Goal: Obtain resource: Obtain resource

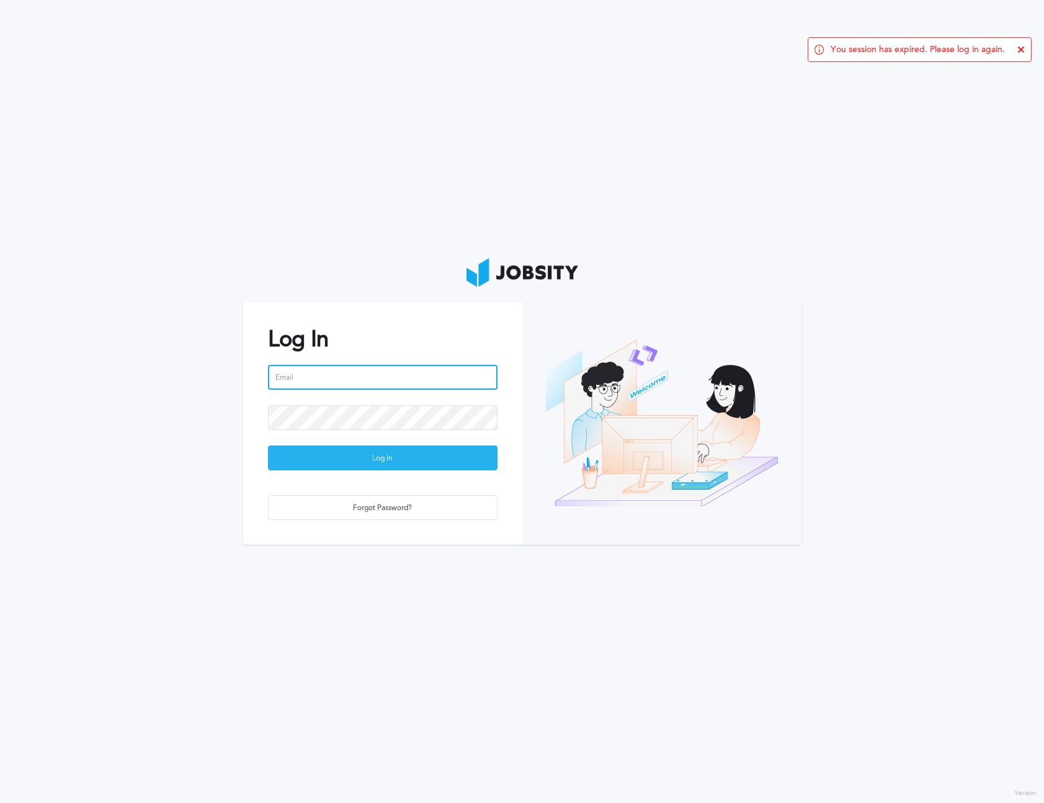
type input "[EMAIL_ADDRESS][PERSON_NAME][DOMAIN_NAME]"
click at [372, 463] on div "Log In" at bounding box center [383, 458] width 228 height 25
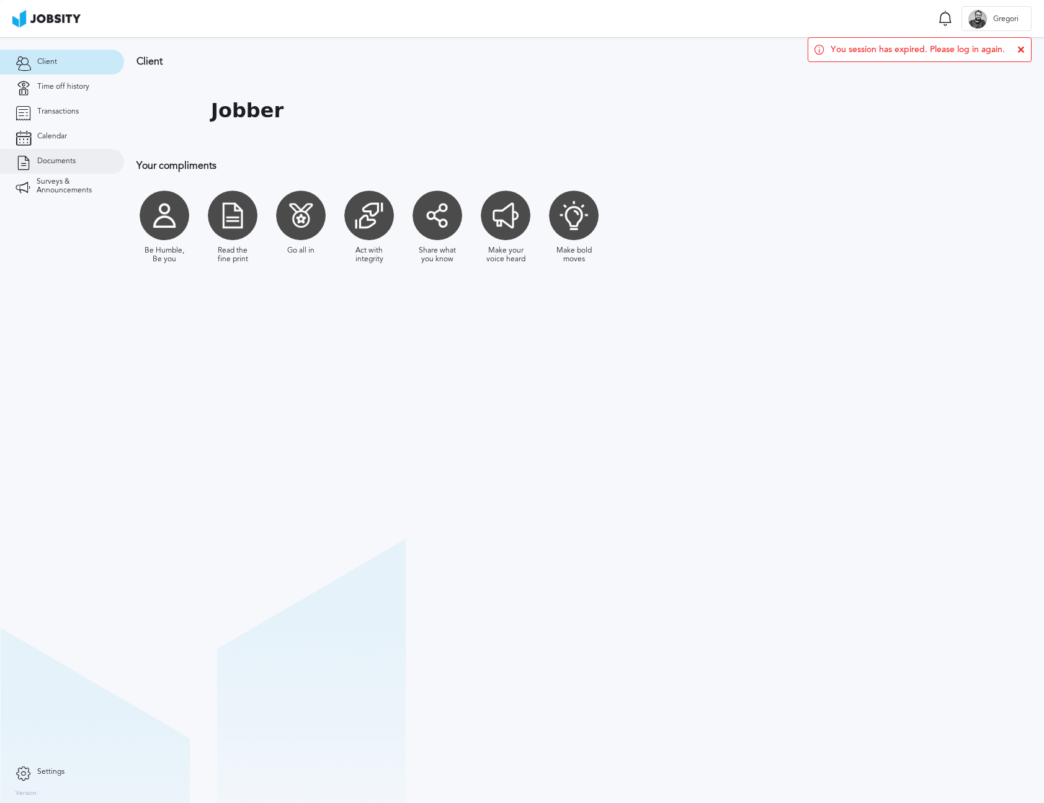
click at [82, 168] on link "Documents" at bounding box center [62, 161] width 124 height 25
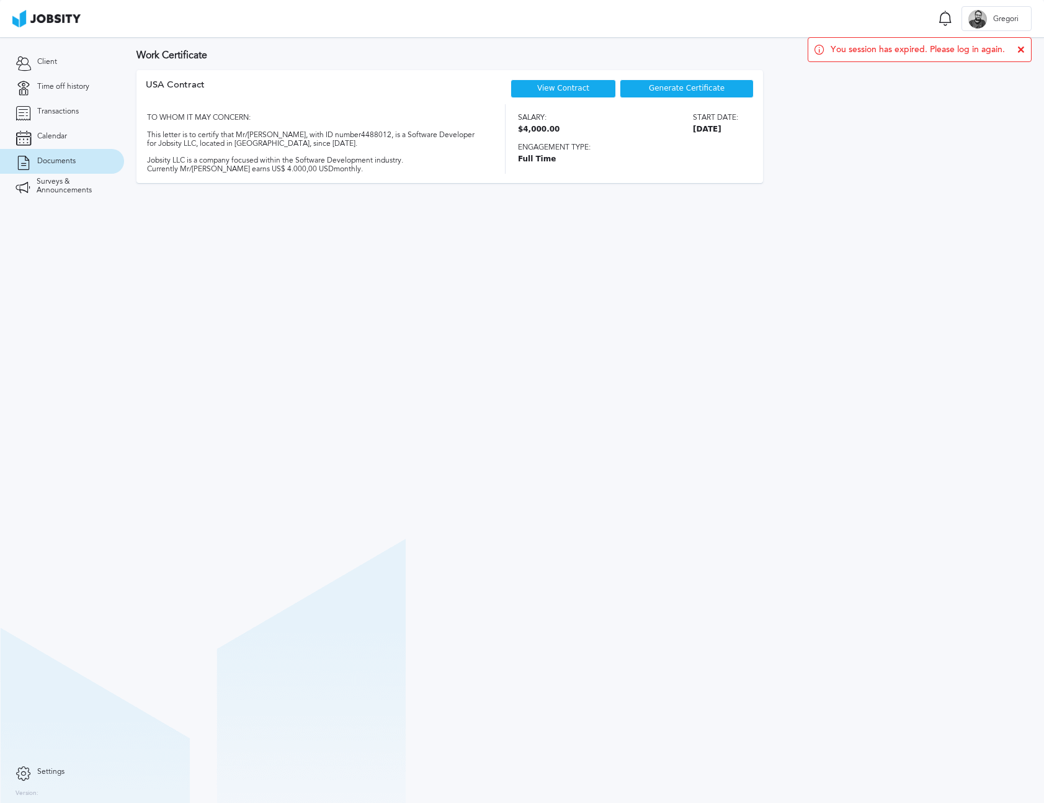
click at [1018, 46] on icon at bounding box center [1021, 49] width 7 height 7
drag, startPoint x: 1021, startPoint y: 50, endPoint x: 1008, endPoint y: 56, distance: 14.4
click at [1021, 50] on h3 "Work Certificate" at bounding box center [583, 55] width 895 height 11
click at [629, 87] on div "Generate Certificate" at bounding box center [687, 88] width 134 height 19
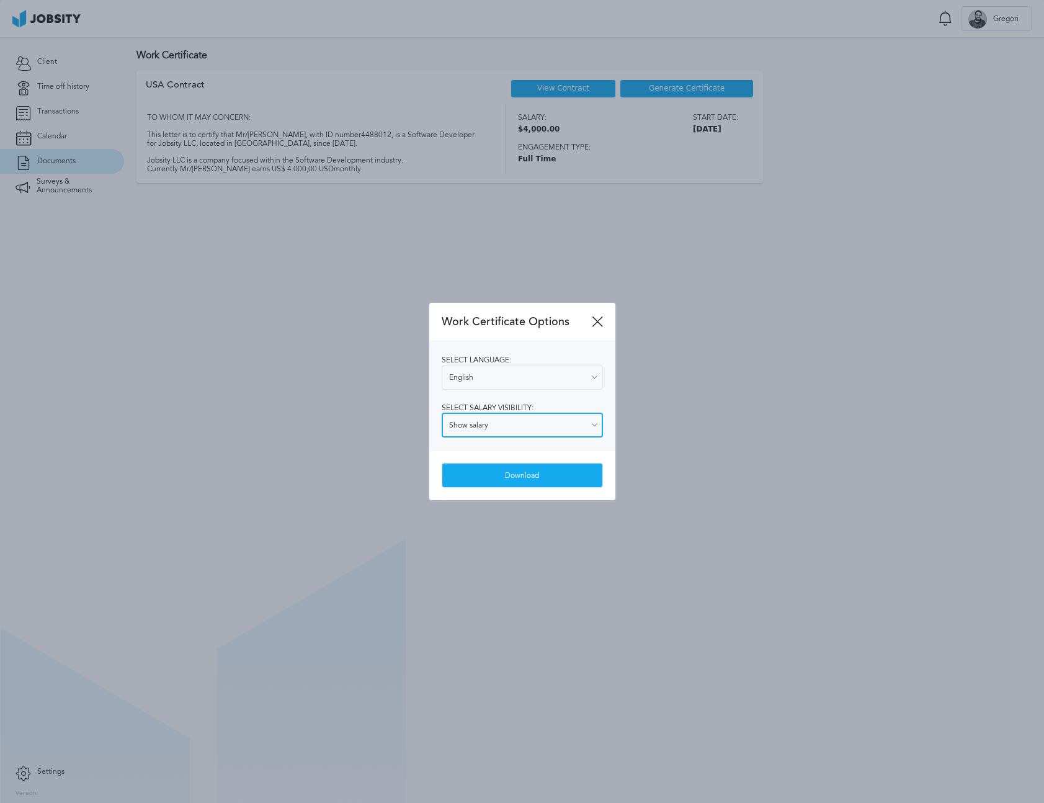
click at [532, 431] on input "Show salary" at bounding box center [522, 425] width 161 height 25
click at [514, 486] on div "Work Certificate Options Select language: English English Spanish Select salary…" at bounding box center [522, 401] width 186 height 197
click at [514, 425] on input "Hide salary" at bounding box center [522, 425] width 161 height 25
type input "Show salary"
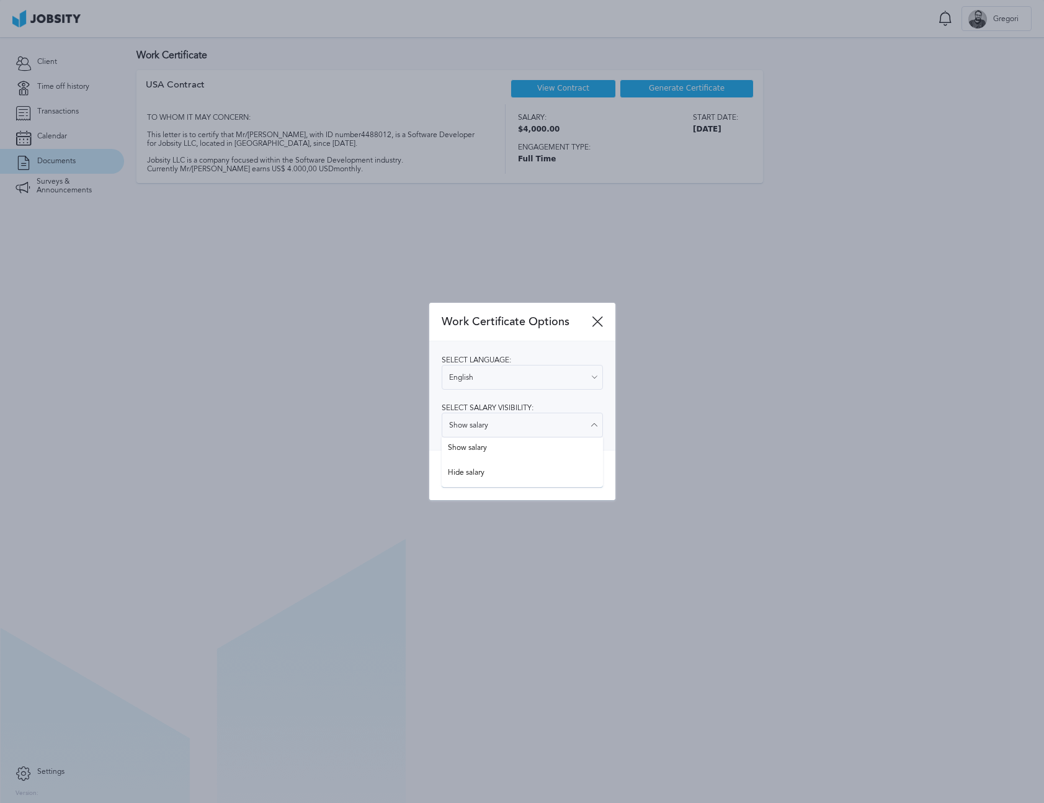
click at [508, 449] on div "Work Certificate Options Select language: English English Spanish Select salary…" at bounding box center [522, 401] width 186 height 197
click at [515, 468] on div "Download" at bounding box center [522, 475] width 160 height 25
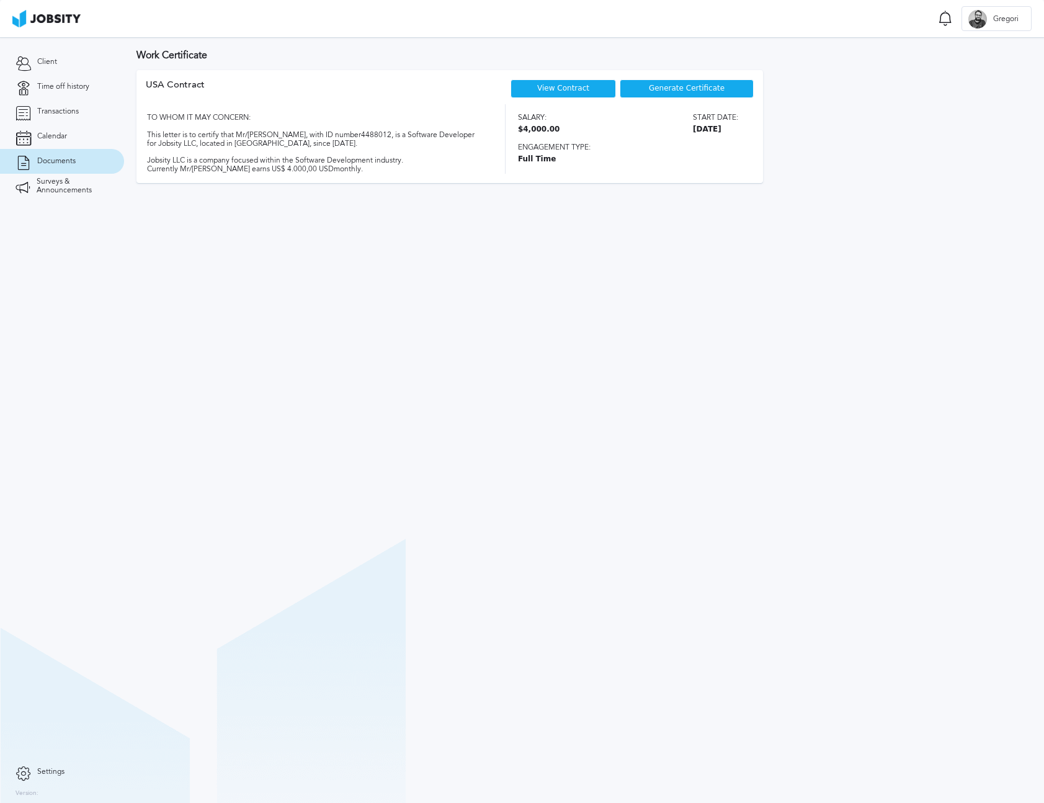
click at [716, 342] on section "Work Certificate USA [DEMOGRAPHIC_DATA] View Contract Generate Certificate TO W…" at bounding box center [584, 420] width 920 height 766
